Goal: Task Accomplishment & Management: Manage account settings

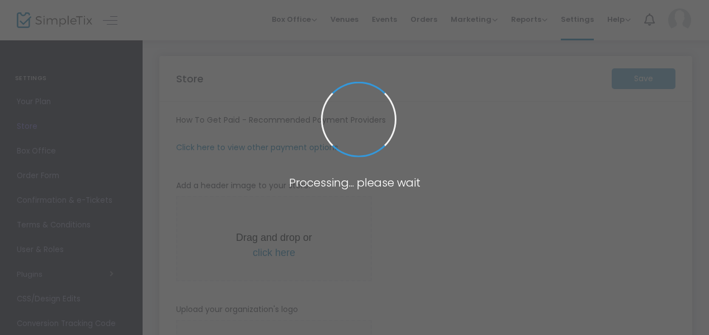
type input "[URL]"
type input "[EMAIL_ADDRESS][DOMAIN_NAME]"
radio input "true"
radio input "false"
radio input "true"
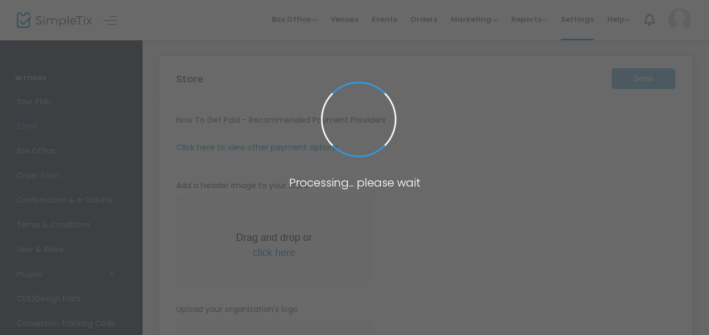
type input "citrus paranormal society"
type input "[PHONE_NUMBER]"
type input "[EMAIL_ADDRESS][DOMAIN_NAME]"
type input "[DOMAIN_NAME][URL]"
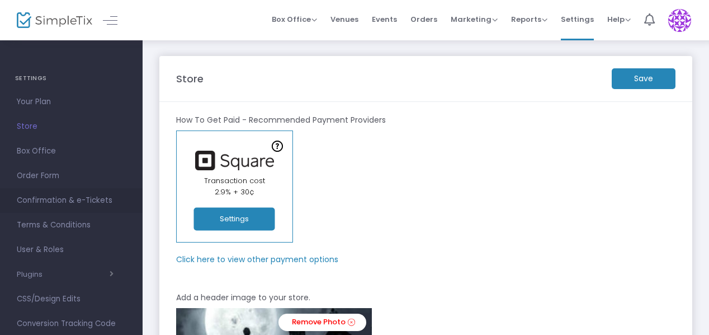
click at [90, 199] on span "Confirmation & e-Tickets" at bounding box center [71, 200] width 109 height 15
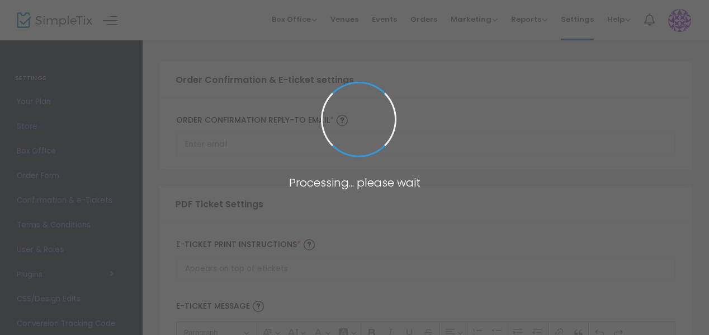
type input "[EMAIL_ADDRESS][DOMAIN_NAME]"
type input "Print and bring this ticket with you"
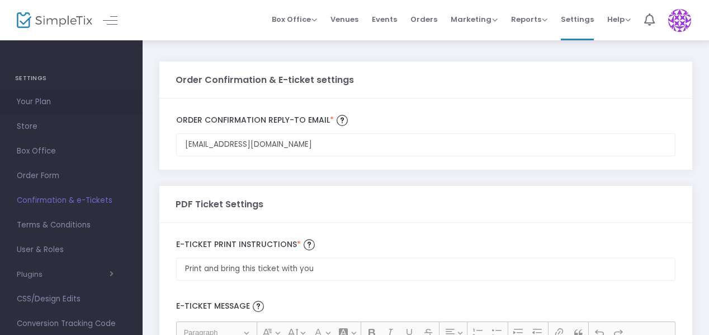
click at [47, 103] on span "Your Plan" at bounding box center [71, 102] width 109 height 15
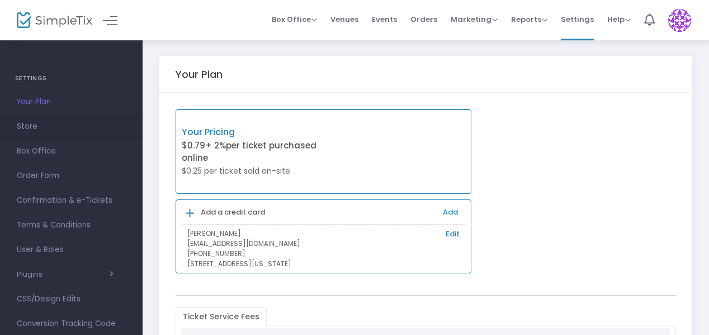
click at [35, 121] on span "Store" at bounding box center [71, 126] width 109 height 15
click at [0, 0] on span at bounding box center [0, 0] width 0 height 0
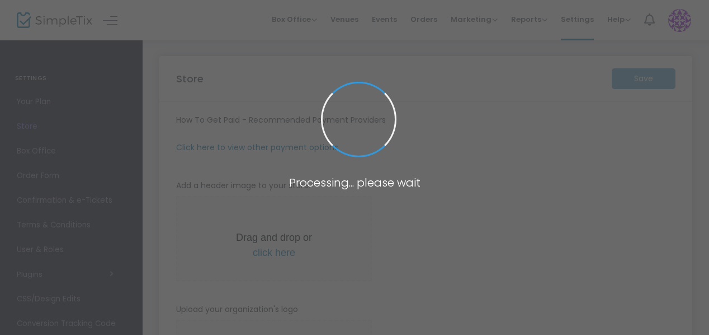
type input "[URL]"
type input "[EMAIL_ADDRESS][DOMAIN_NAME]"
radio input "true"
radio input "false"
radio input "true"
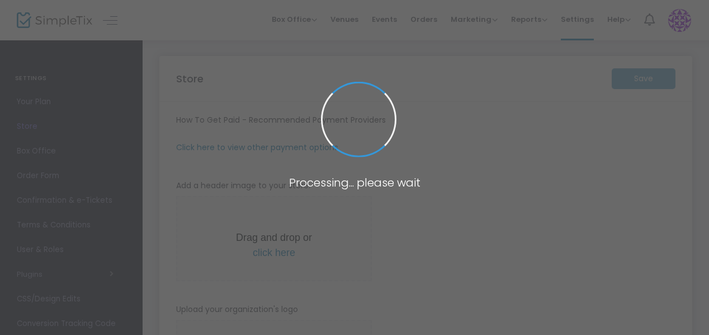
type input "citrus paranormal society"
type input "[PHONE_NUMBER]"
type input "[EMAIL_ADDRESS][DOMAIN_NAME]"
type input "[DOMAIN_NAME][URL]"
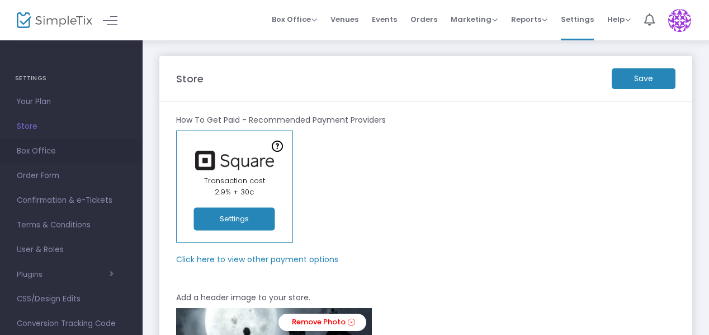
click at [35, 151] on span "Box Office" at bounding box center [71, 151] width 109 height 15
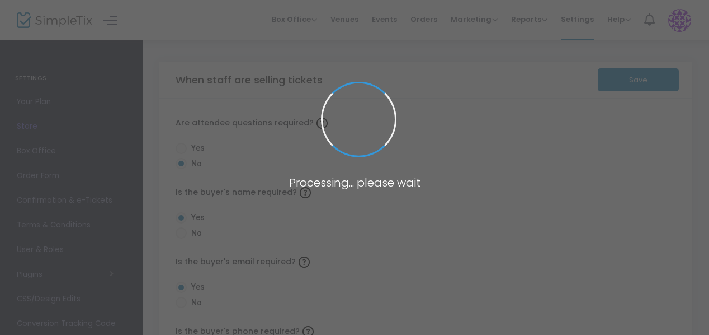
radio input "false"
radio input "true"
radio input "false"
radio input "true"
radio input "false"
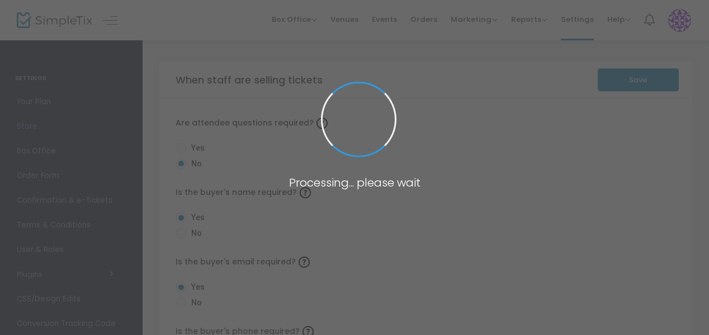
radio input "true"
radio input "false"
radio input "true"
radio input "false"
radio input "true"
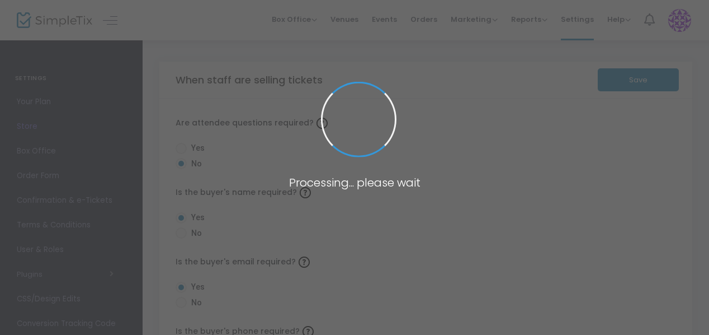
radio input "true"
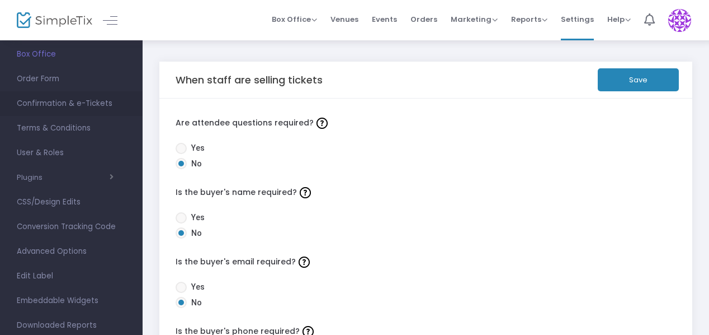
scroll to position [112, 0]
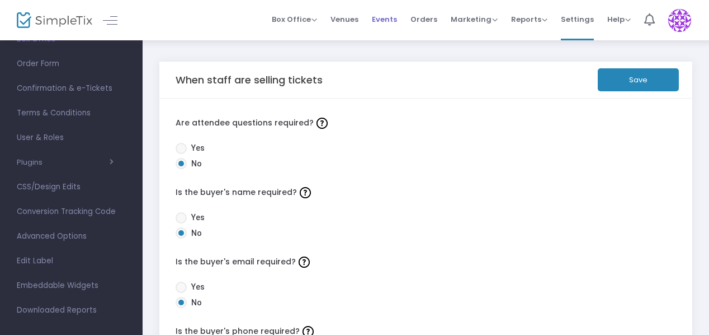
click at [379, 21] on span "Events" at bounding box center [384, 19] width 25 height 29
